Goal: Task Accomplishment & Management: Manage account settings

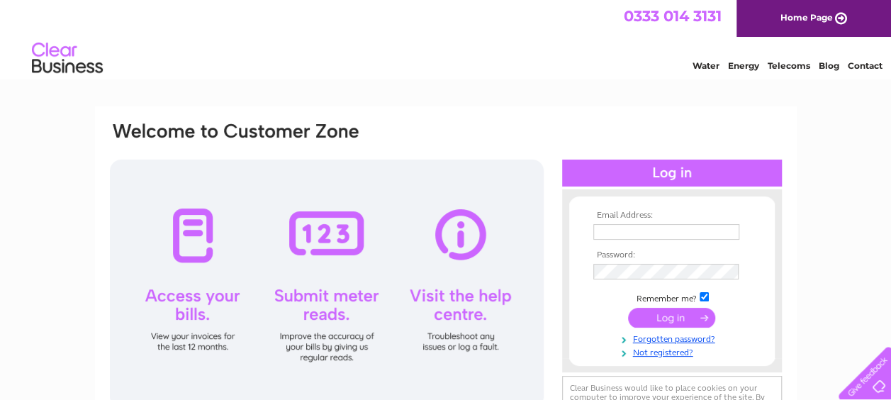
type input "ytykhonchuk@w3gmarine.co.uk"
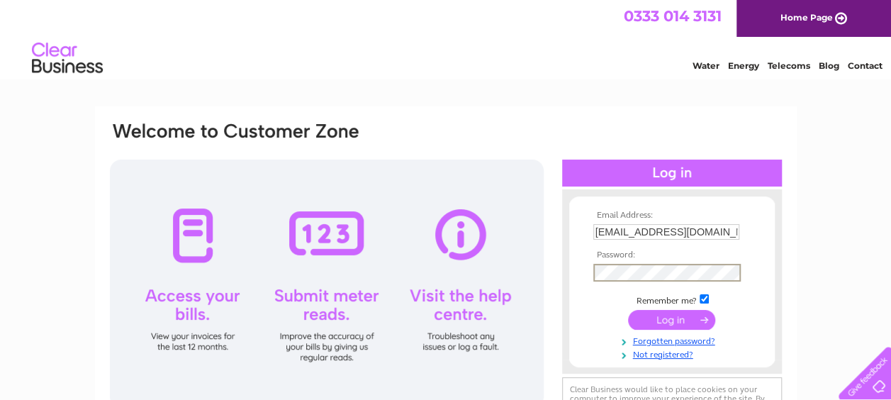
click at [580, 282] on form "Email Address: ytykhonchuk@w3gmarine.co.uk Password:" at bounding box center [672, 285] width 206 height 149
click at [628, 310] on input "submit" at bounding box center [671, 320] width 87 height 20
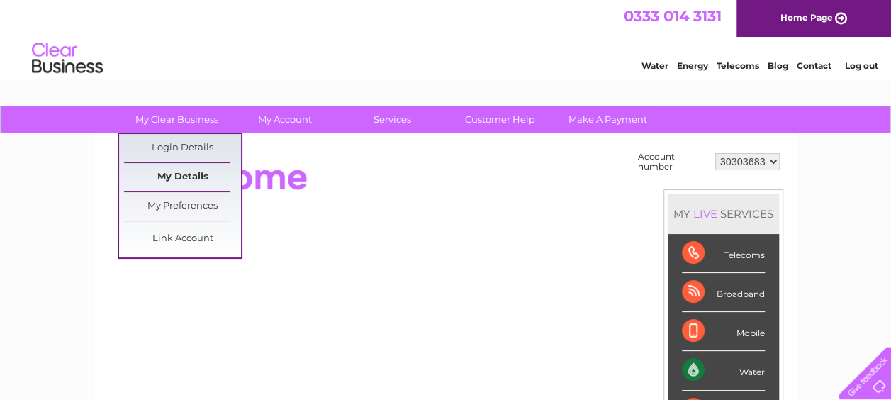
click at [194, 179] on link "My Details" at bounding box center [182, 177] width 117 height 28
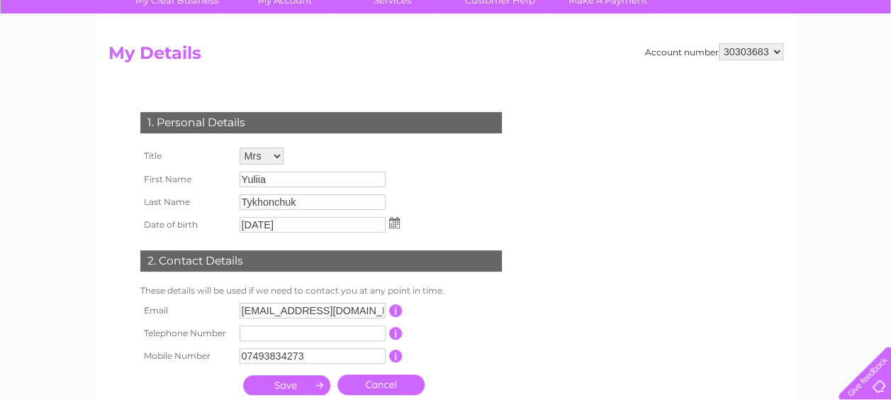
scroll to position [142, 0]
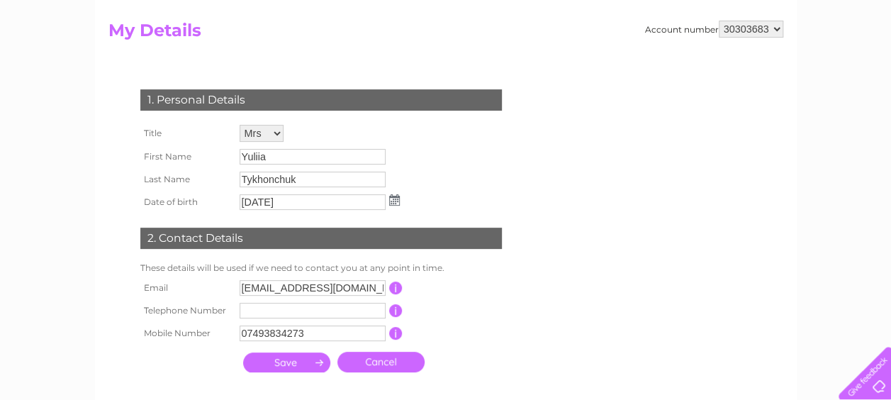
click at [395, 291] on input "button" at bounding box center [395, 288] width 13 height 13
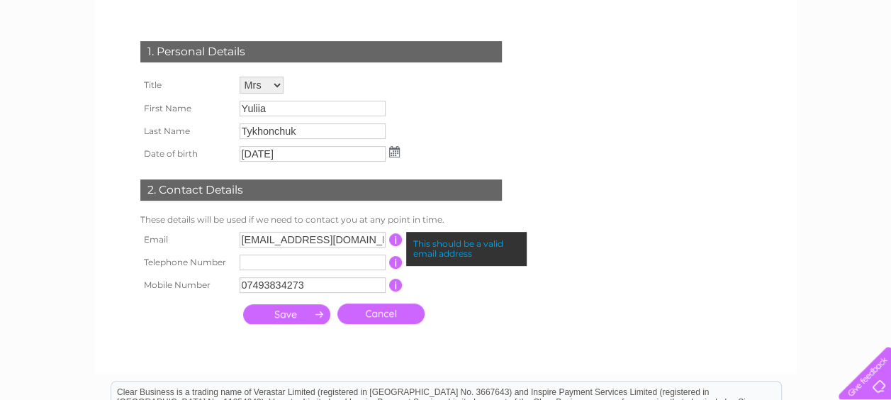
scroll to position [213, 0]
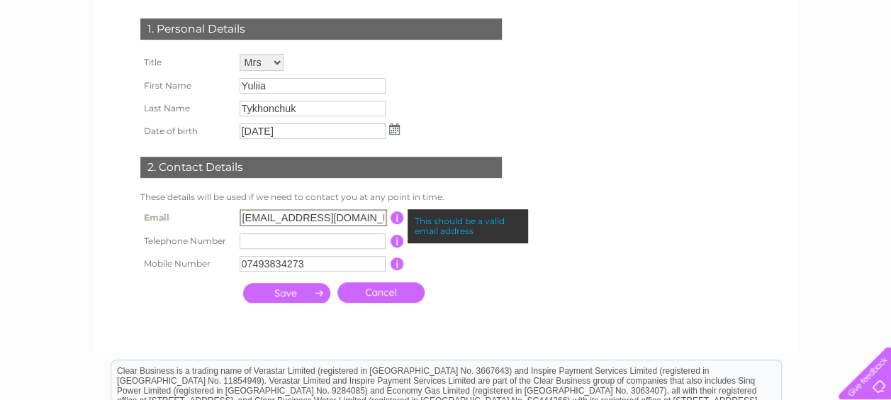
click at [323, 216] on input "ytykhonchuk@w3gmarine.co.uk" at bounding box center [313, 217] width 147 height 17
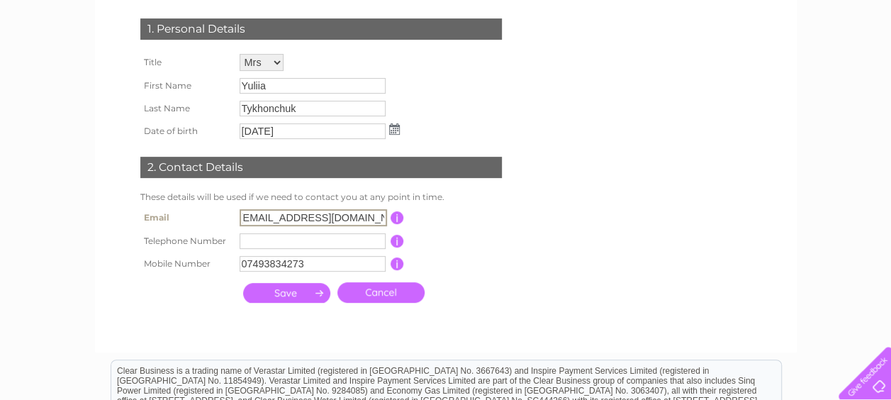
drag, startPoint x: 241, startPoint y: 220, endPoint x: 433, endPoint y: 205, distance: 192.7
click at [433, 205] on div "1. Personal Details Title Mr Mrs Ms Miss Dr Rev Prof Other First Name Yuliia La…" at bounding box center [323, 157] width 431 height 306
paste input "kincardineoffshore.com"
type input "ytykhonchuk@kincardineoffshore.com"
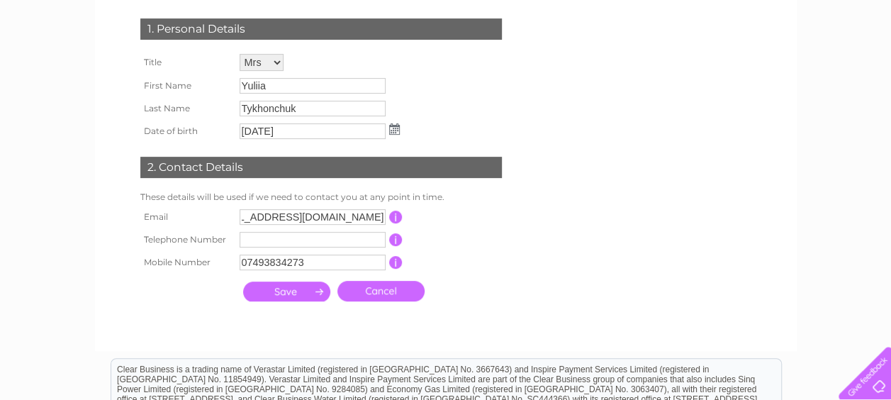
click at [438, 213] on td "This should be a valid email address" at bounding box center [459, 217] width 113 height 23
click at [273, 291] on input "submit" at bounding box center [286, 292] width 87 height 20
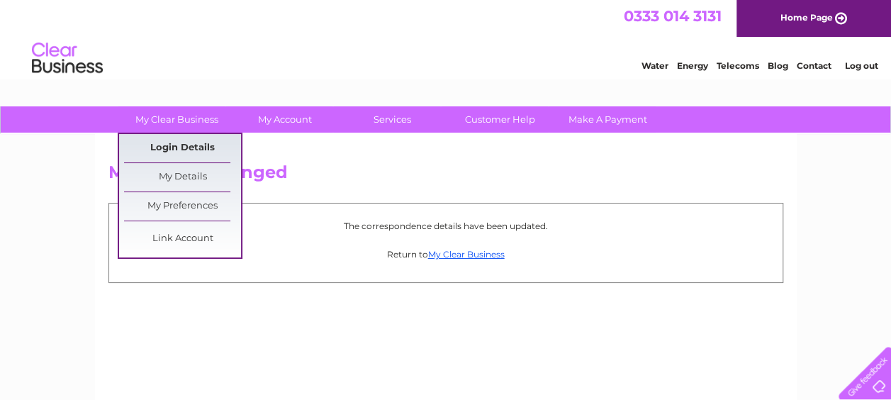
click at [188, 142] on link "Login Details" at bounding box center [182, 148] width 117 height 28
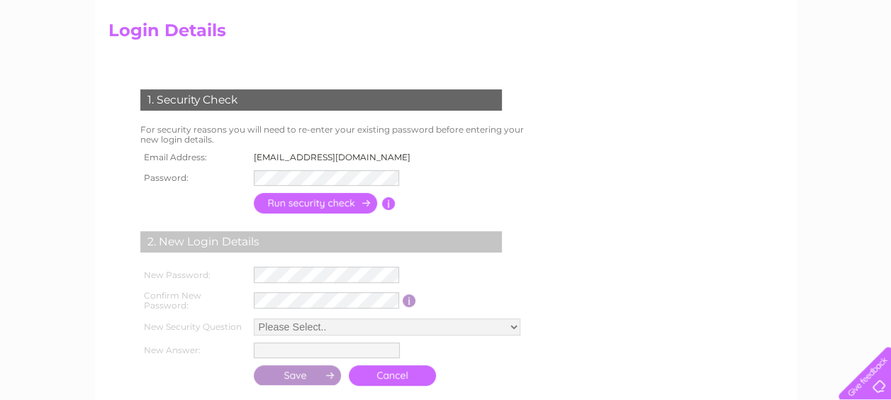
scroll to position [71, 0]
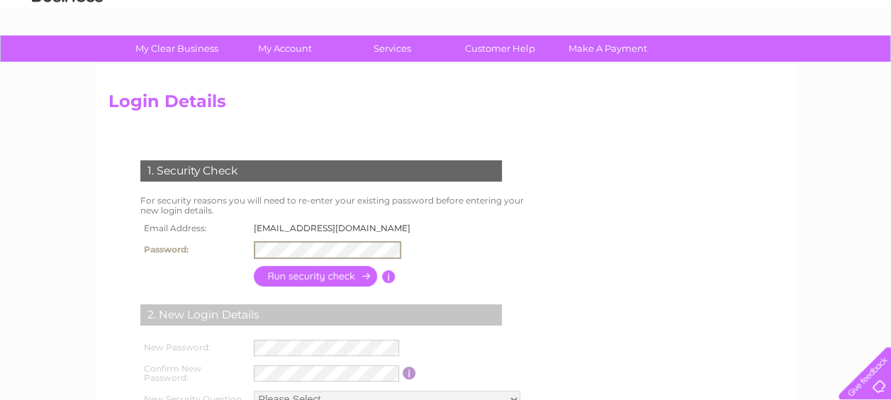
click at [275, 274] on input "button" at bounding box center [316, 276] width 125 height 21
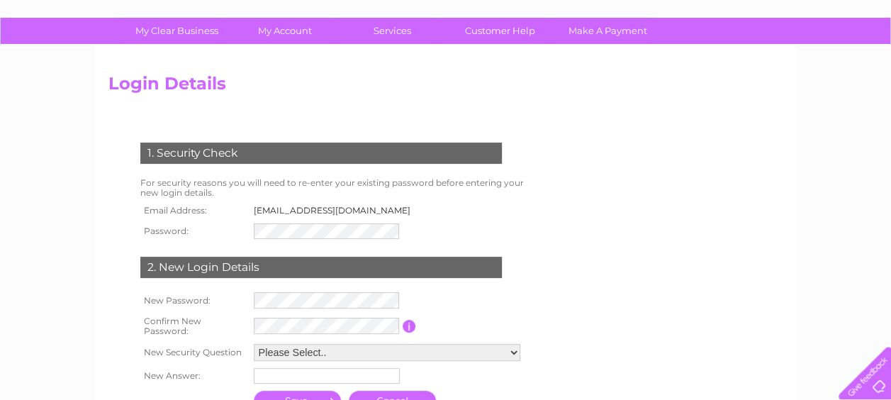
scroll to position [142, 0]
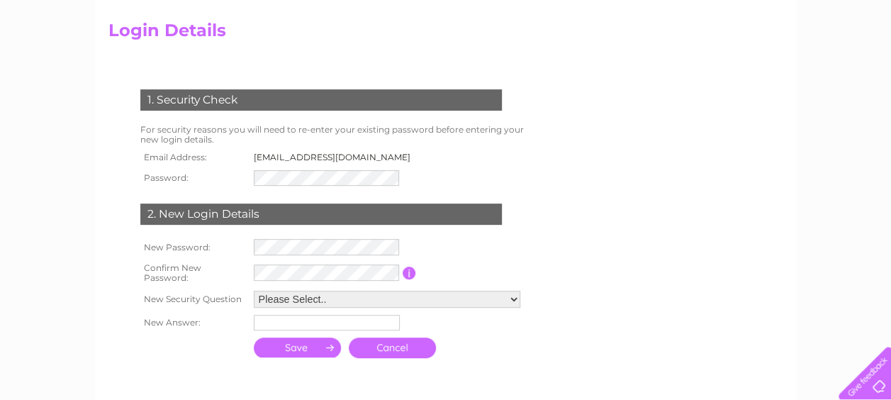
click at [326, 152] on td "ytykhonchuk@w3gmarine.co.uk" at bounding box center [336, 157] width 172 height 18
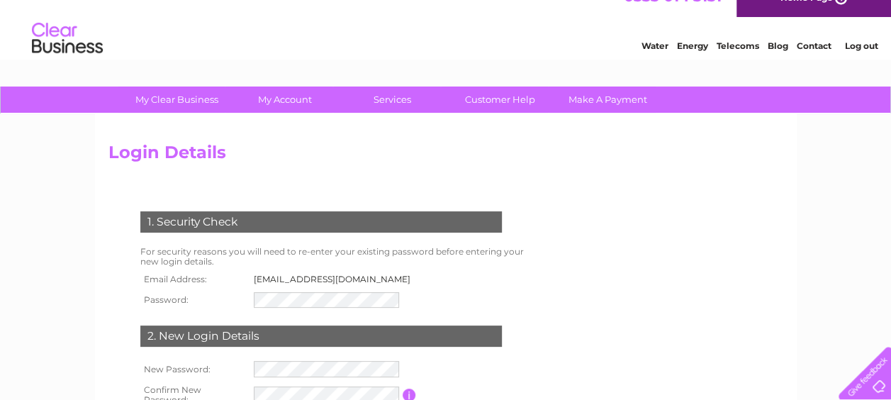
scroll to position [0, 0]
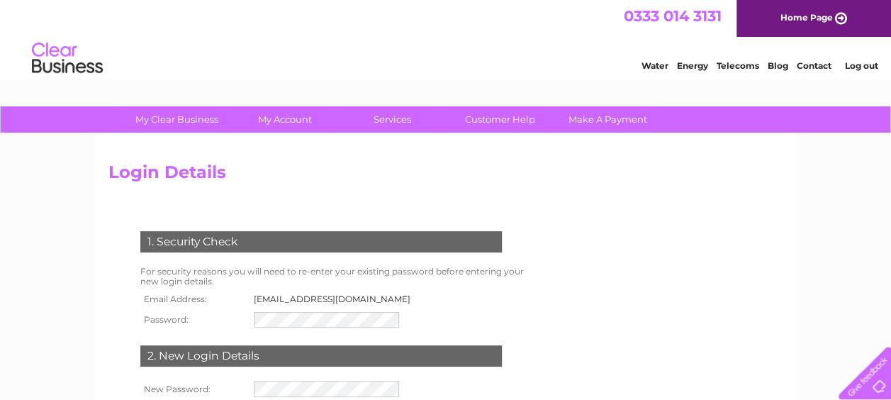
click at [580, 206] on form "1. Security Check For security reasons you will need to re-enter your existing …" at bounding box center [445, 367] width 675 height 328
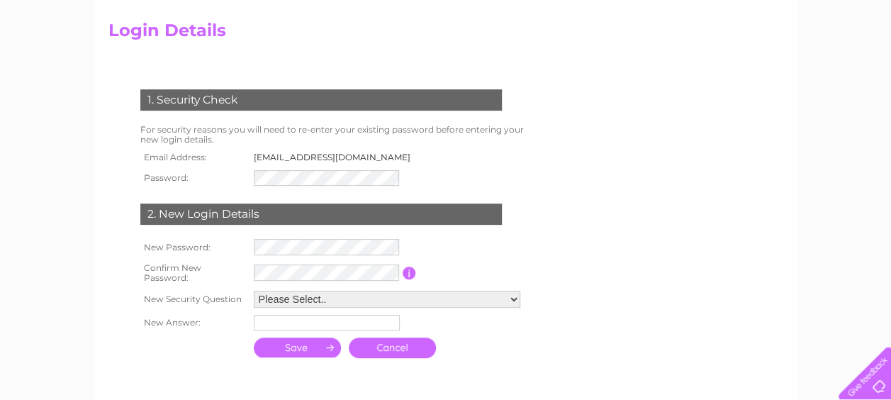
click at [413, 273] on input "button" at bounding box center [409, 273] width 13 height 13
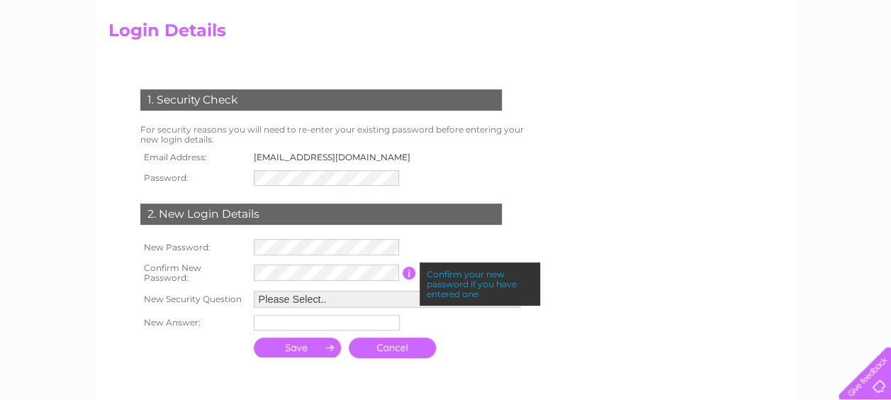
click at [530, 221] on div "1. Security Check For security reasons you will need to re-enter your existing …" at bounding box center [323, 218] width 431 height 286
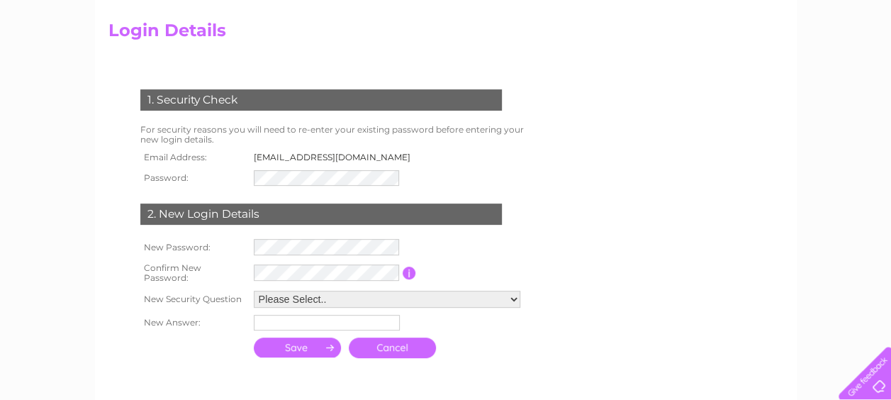
click at [469, 295] on select "Please Select.. In what town or city was your first job? In what town or city d…" at bounding box center [387, 299] width 267 height 17
click at [618, 270] on form "1. Security Check For security reasons you will need to re-enter your existing …" at bounding box center [445, 225] width 675 height 328
click at [417, 349] on link "Cancel" at bounding box center [392, 348] width 87 height 21
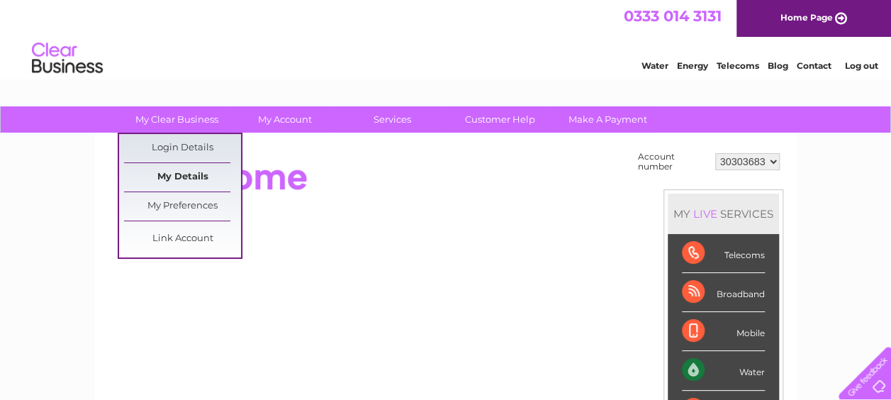
click at [199, 175] on link "My Details" at bounding box center [182, 177] width 117 height 28
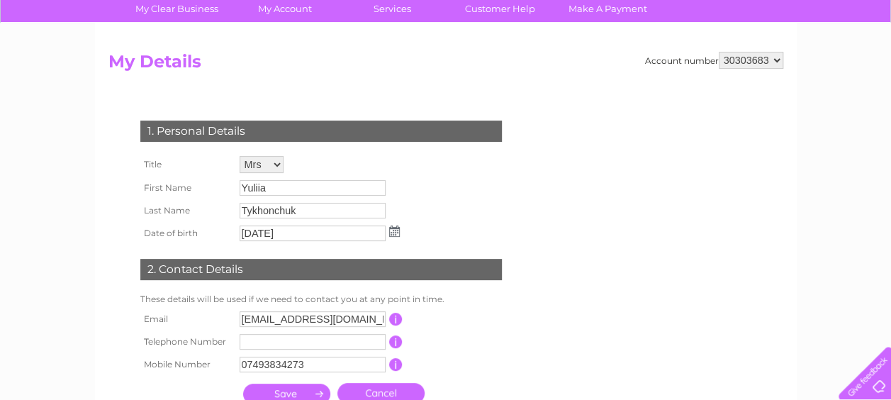
scroll to position [213, 0]
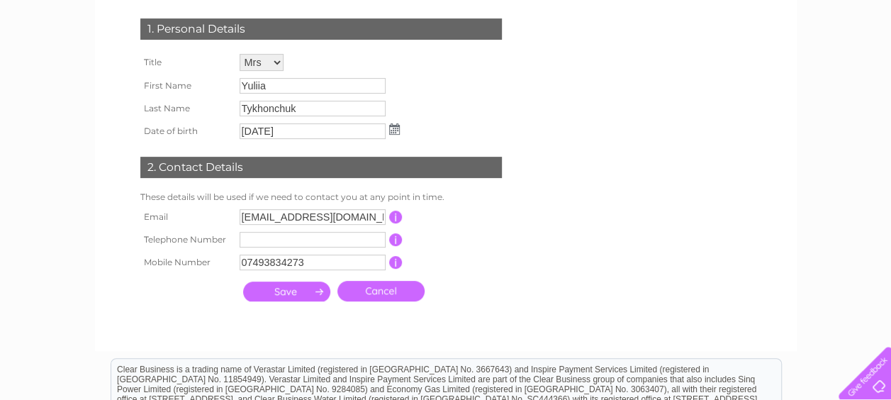
click at [398, 218] on input "button" at bounding box center [395, 217] width 13 height 13
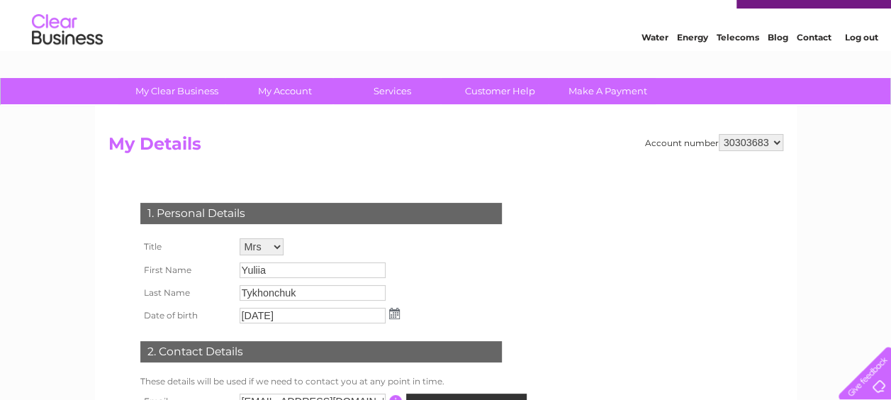
scroll to position [0, 0]
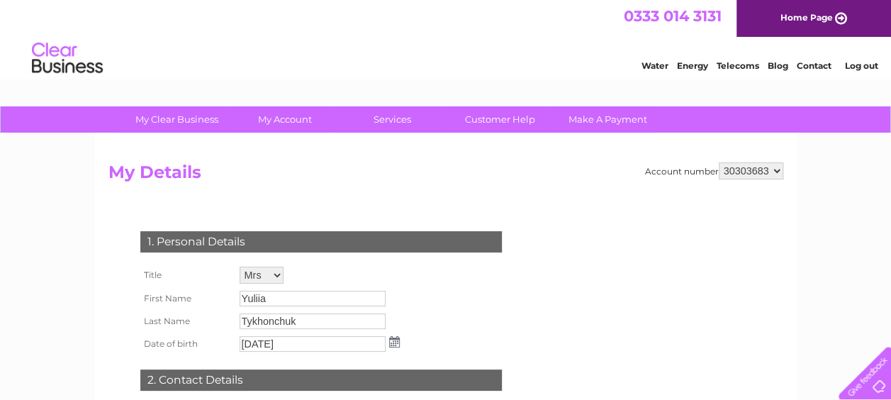
click at [820, 65] on link "Contact" at bounding box center [814, 65] width 35 height 11
